Goal: Task Accomplishment & Management: Use online tool/utility

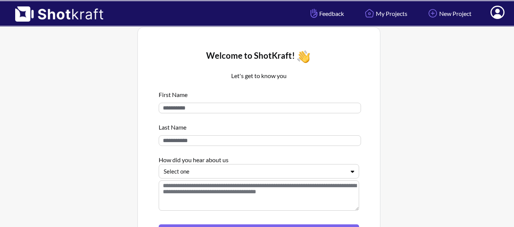
click at [201, 112] on input at bounding box center [260, 108] width 202 height 11
type input "****"
click at [183, 138] on input at bounding box center [260, 141] width 202 height 11
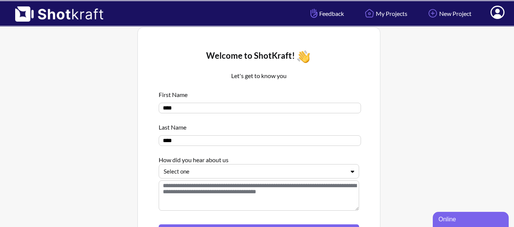
type input "****"
drag, startPoint x: 199, startPoint y: 182, endPoint x: 213, endPoint y: 172, distance: 17.4
click at [213, 172] on div "First Name **** Last Name **** How did you hear about us Select one" at bounding box center [259, 152] width 201 height 130
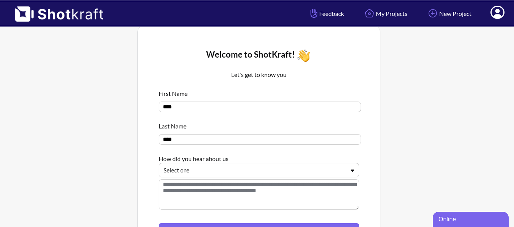
click at [213, 172] on div at bounding box center [255, 170] width 182 height 9
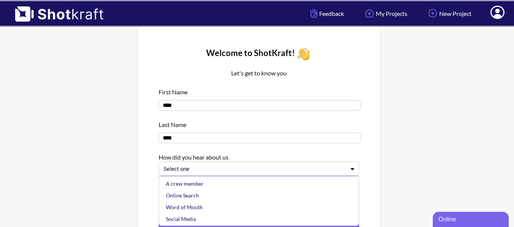
scroll to position [3, 0]
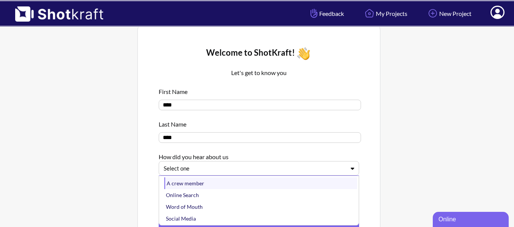
click at [196, 188] on div "A crew member" at bounding box center [260, 184] width 193 height 12
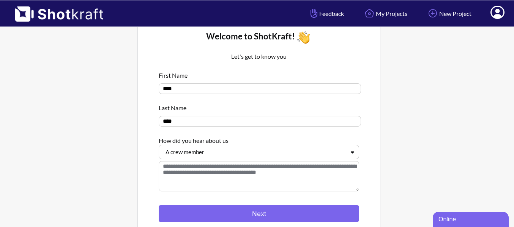
scroll to position [20, 0]
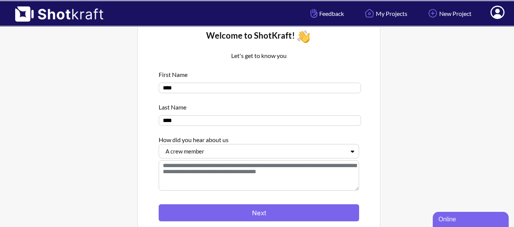
click at [238, 176] on textarea at bounding box center [259, 176] width 201 height 30
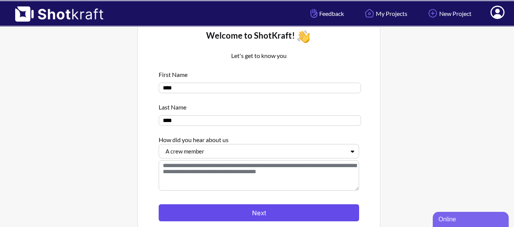
click at [238, 211] on button "Next" at bounding box center [259, 213] width 201 height 17
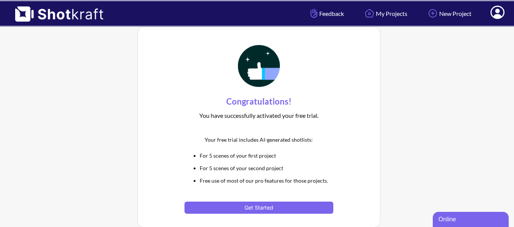
scroll to position [63, 0]
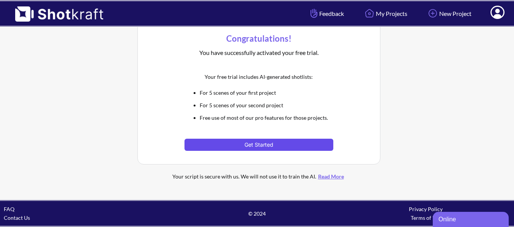
click at [265, 141] on button "Get Started" at bounding box center [259, 145] width 148 height 12
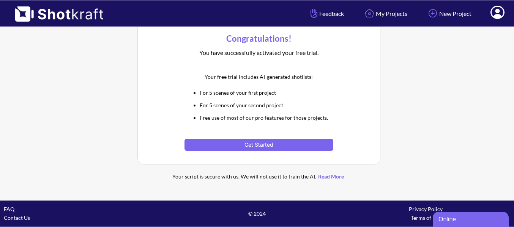
scroll to position [51, 0]
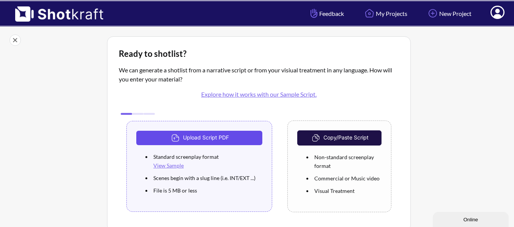
click at [218, 133] on button "Upload Script PDF" at bounding box center [199, 138] width 126 height 14
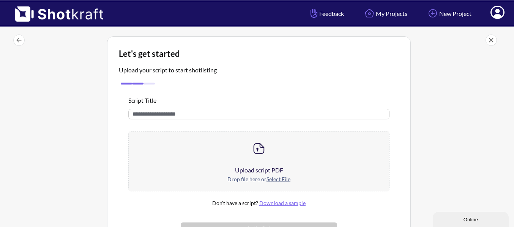
click at [253, 171] on div "Upload script PDF" at bounding box center [259, 170] width 261 height 9
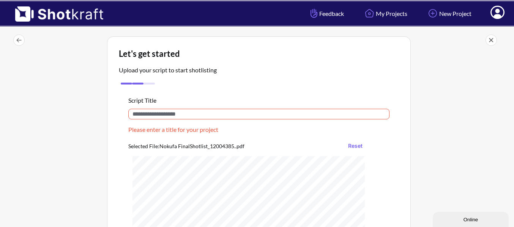
click at [185, 112] on input "text" at bounding box center [258, 114] width 261 height 11
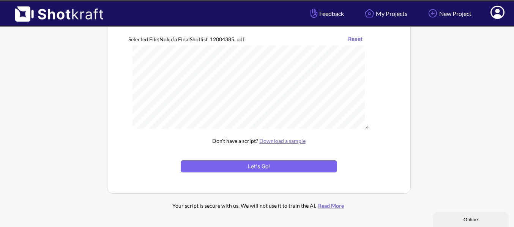
scroll to position [104, 0]
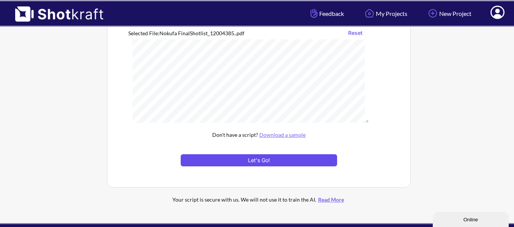
type input "******"
click at [278, 158] on button "Let's Go!" at bounding box center [259, 161] width 156 height 12
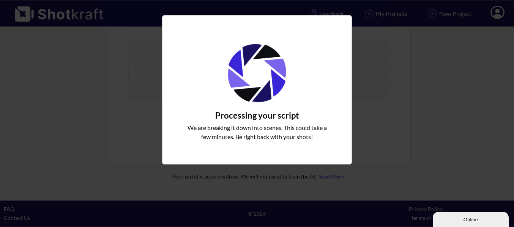
scroll to position [81, 0]
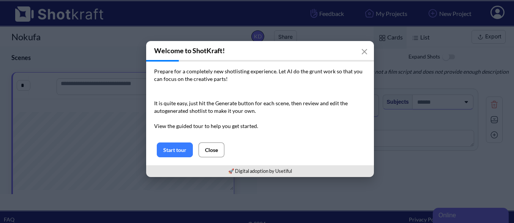
click at [210, 150] on button "Close" at bounding box center [212, 149] width 26 height 15
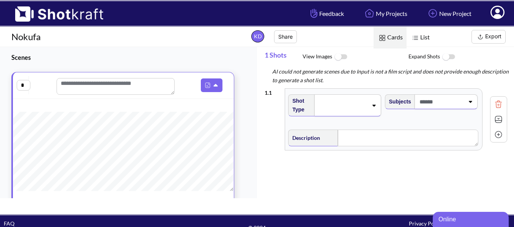
scroll to position [1, 0]
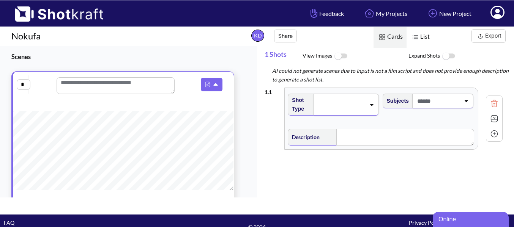
click at [395, 39] on span "Cards" at bounding box center [390, 37] width 33 height 22
click at [417, 39] on img at bounding box center [416, 37] width 10 height 10
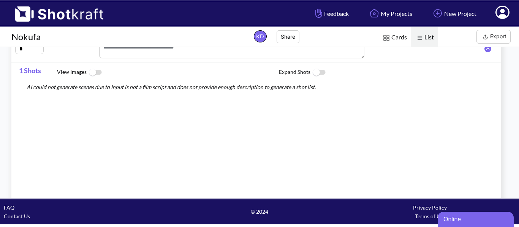
scroll to position [0, 0]
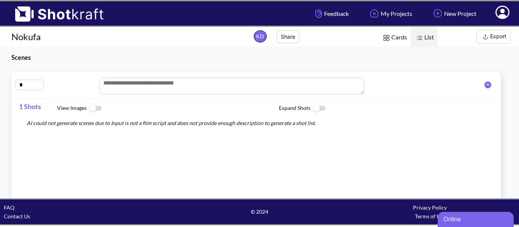
click at [88, 112] on img at bounding box center [95, 109] width 17 height 16
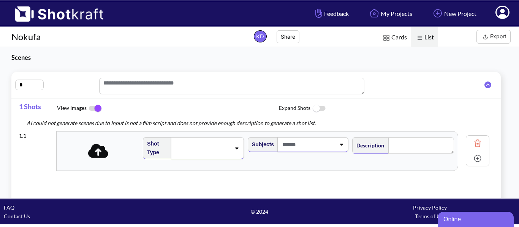
click at [313, 107] on img at bounding box center [318, 109] width 17 height 16
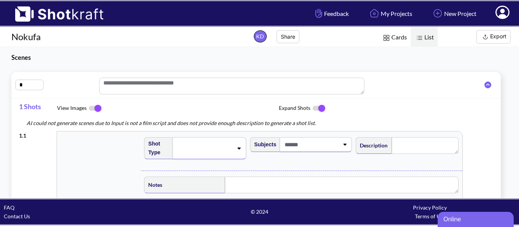
scroll to position [1, 0]
click at [319, 115] on img at bounding box center [318, 109] width 17 height 16
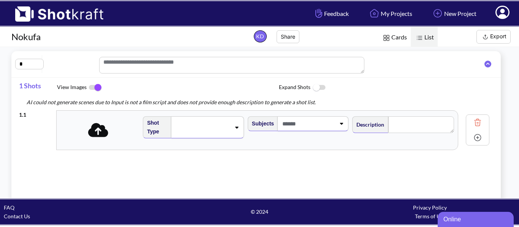
scroll to position [30, 0]
